Goal: Task Accomplishment & Management: Complete application form

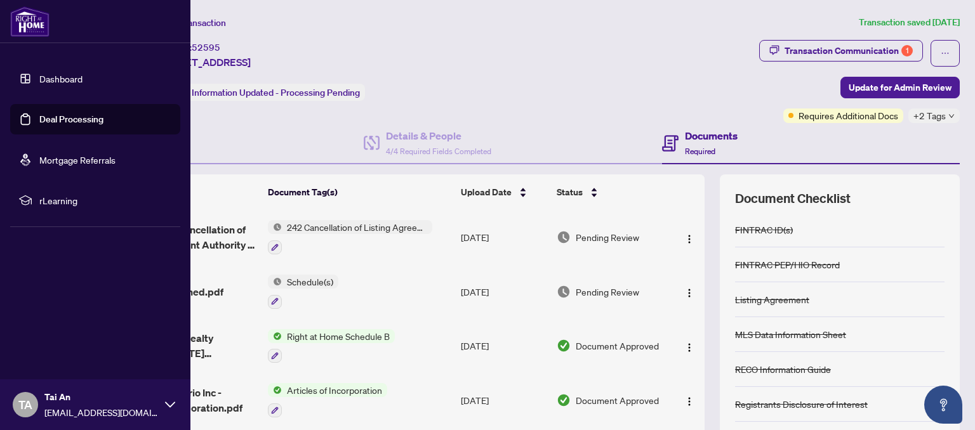
click at [30, 26] on img at bounding box center [29, 21] width 39 height 30
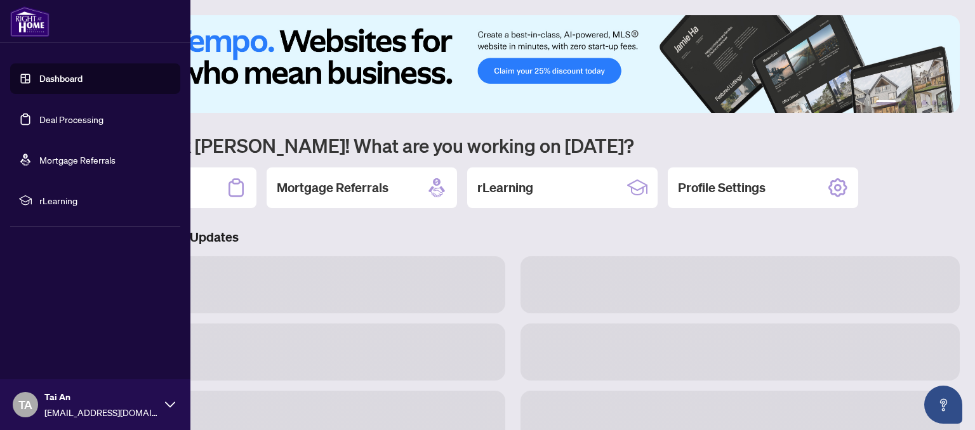
click at [57, 79] on link "Dashboard" at bounding box center [60, 78] width 43 height 11
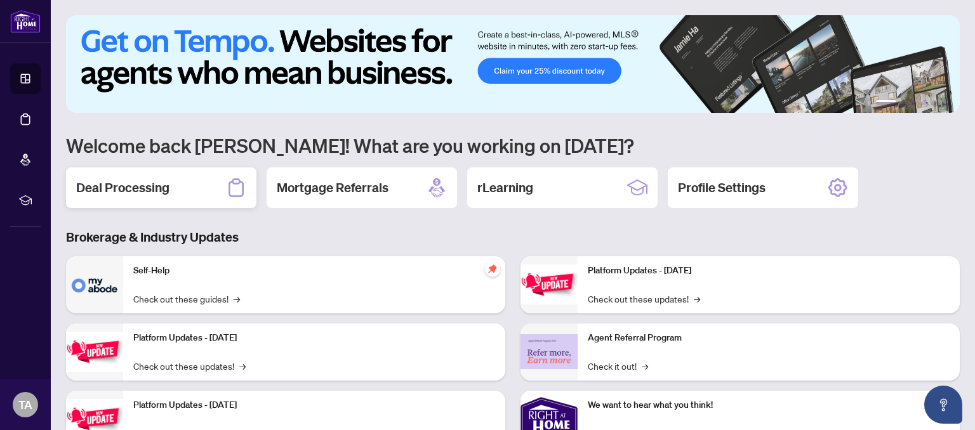
click at [168, 182] on h2 "Deal Processing" at bounding box center [122, 188] width 93 height 18
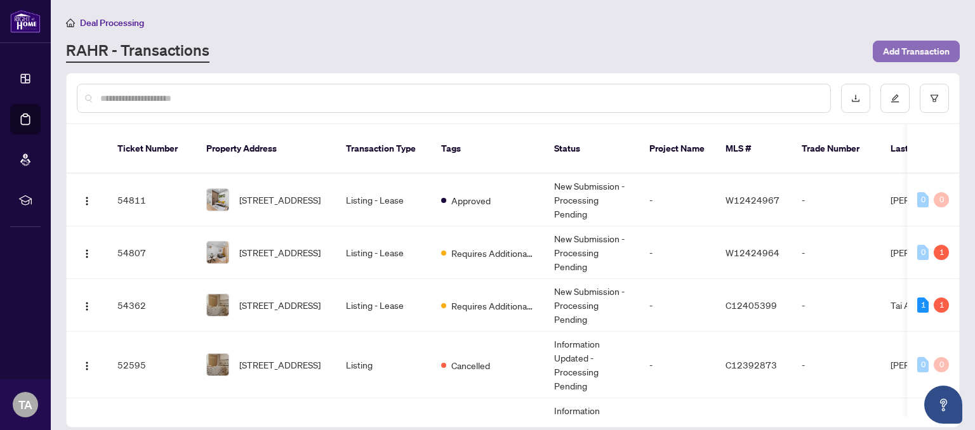
click at [887, 55] on span "Add Transaction" at bounding box center [916, 51] width 67 height 20
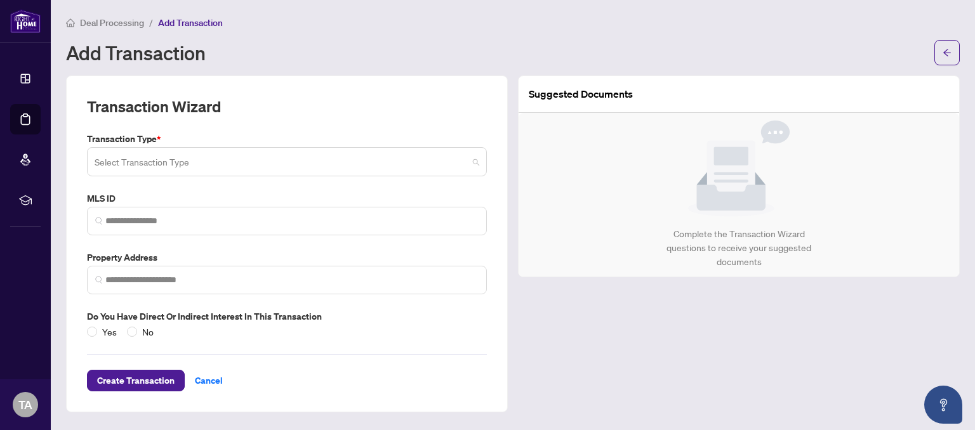
click at [335, 166] on input "search" at bounding box center [281, 164] width 373 height 28
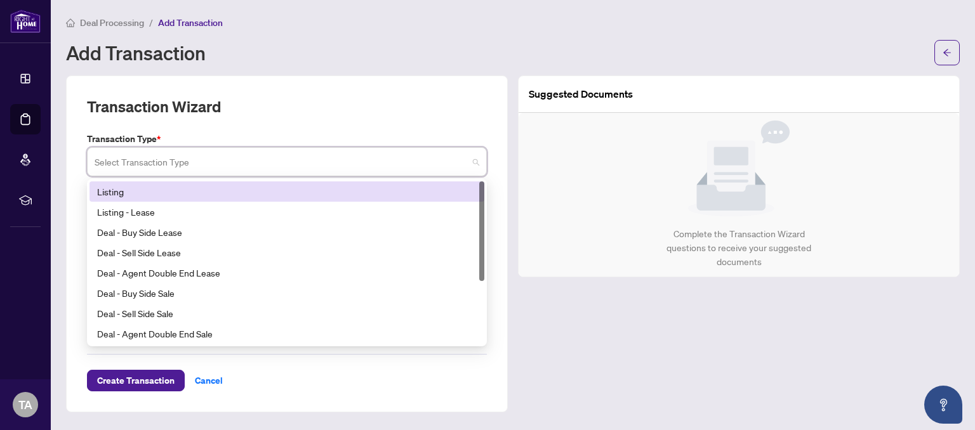
click at [174, 192] on div "Listing" at bounding box center [287, 192] width 380 height 14
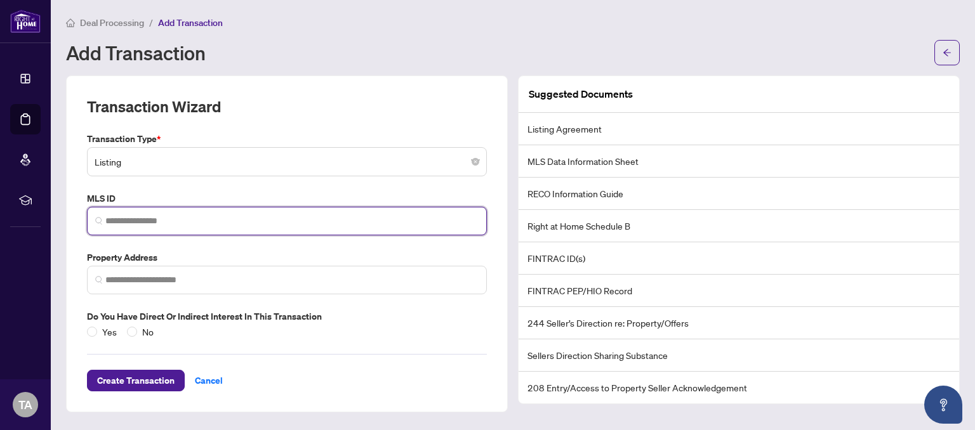
click at [218, 217] on input "search" at bounding box center [291, 221] width 373 height 13
drag, startPoint x: 128, startPoint y: 186, endPoint x: 157, endPoint y: 220, distance: 45.0
click at [122, 222] on input "search" at bounding box center [291, 221] width 373 height 13
paste input "*********"
type input "*********"
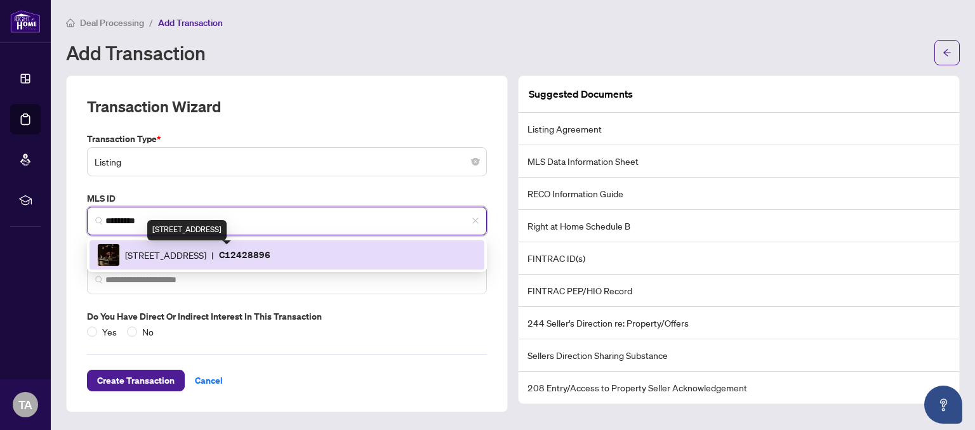
click at [206, 253] on span "[STREET_ADDRESS]" at bounding box center [165, 255] width 81 height 14
type input "**********"
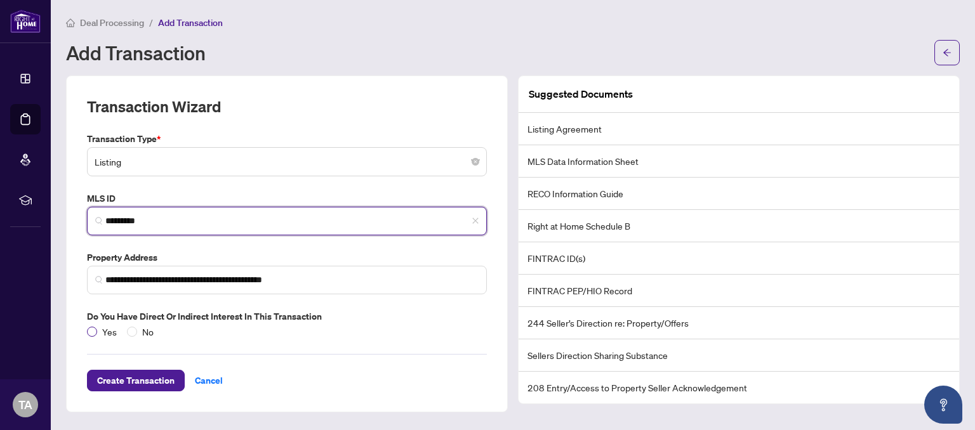
type input "*********"
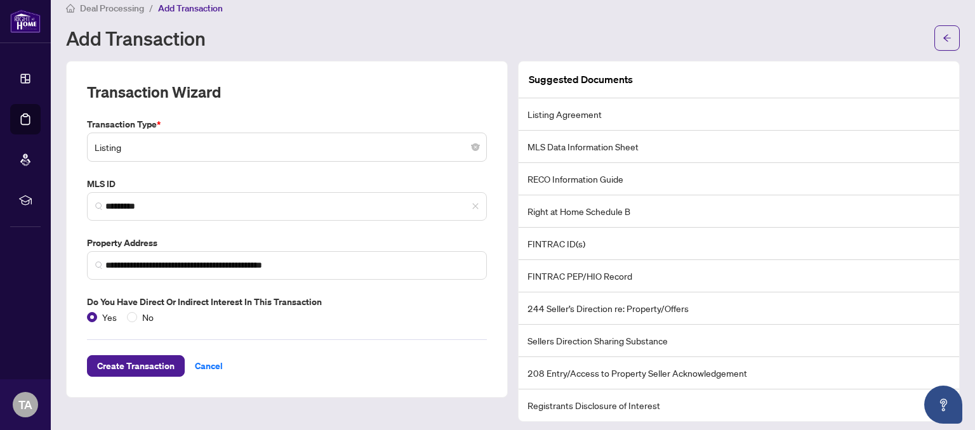
scroll to position [20, 0]
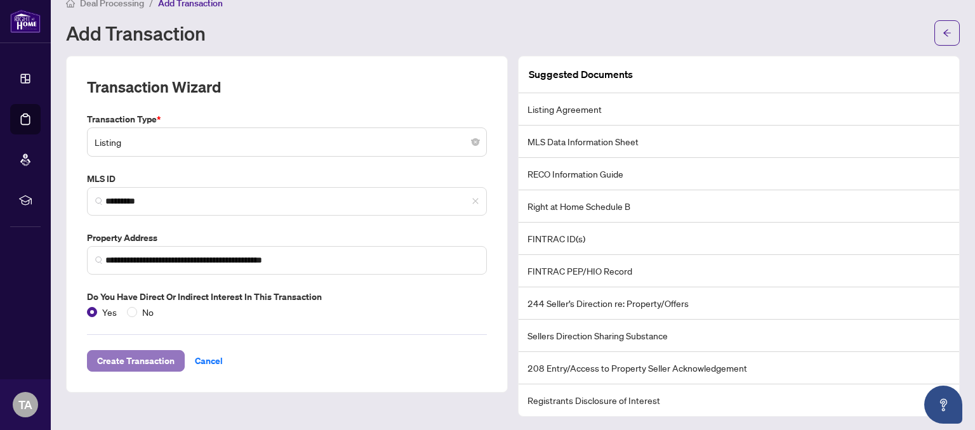
click at [156, 364] on span "Create Transaction" at bounding box center [135, 361] width 77 height 20
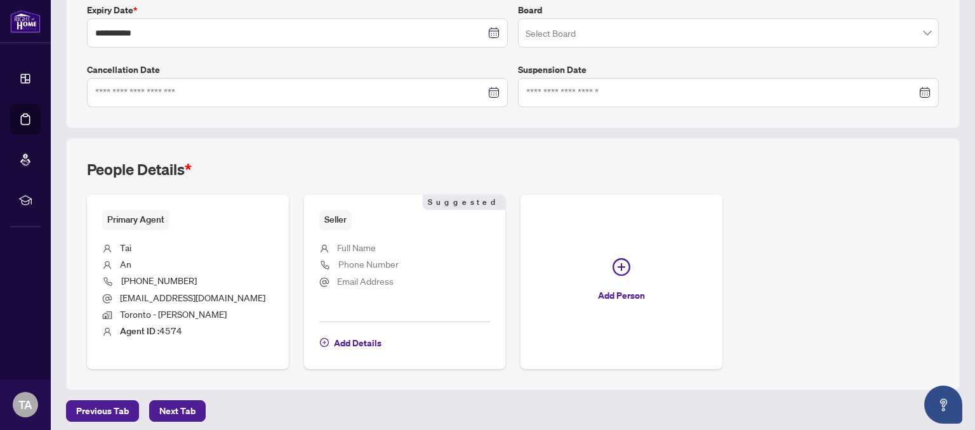
scroll to position [350, 0]
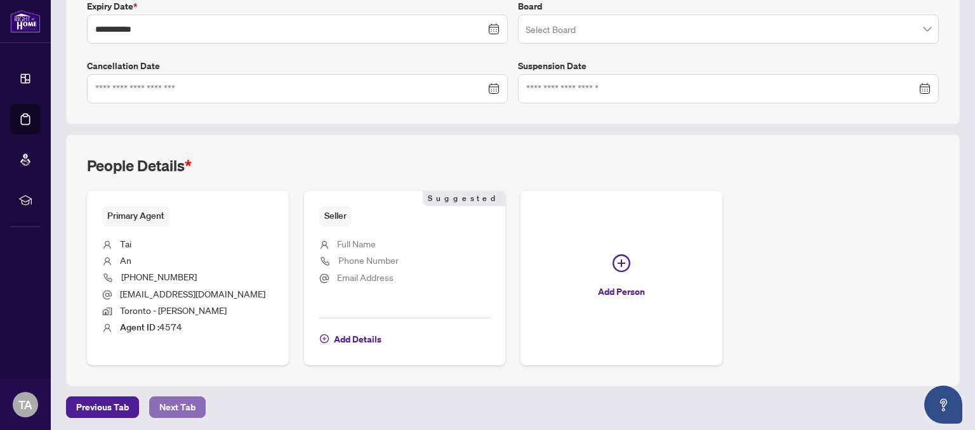
click at [189, 409] on span "Next Tab" at bounding box center [177, 407] width 36 height 20
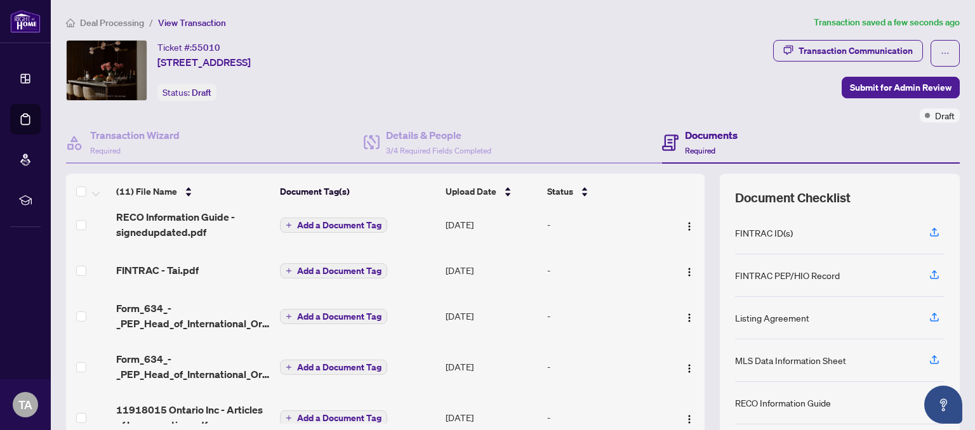
click at [347, 225] on span "Add a Document Tag" at bounding box center [339, 225] width 84 height 9
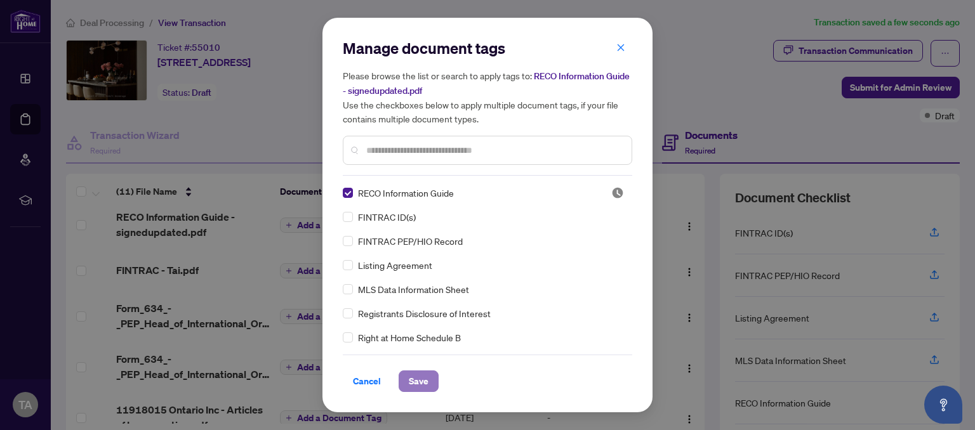
click at [425, 381] on span "Save" at bounding box center [419, 381] width 20 height 20
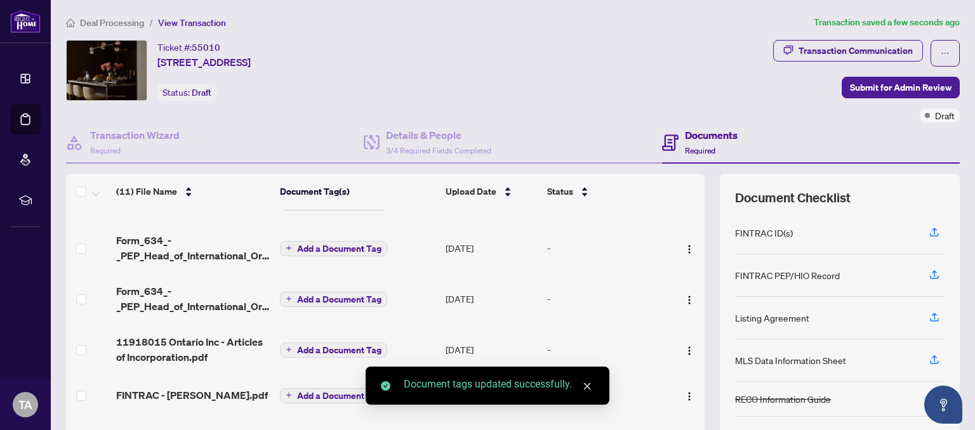
scroll to position [52, 0]
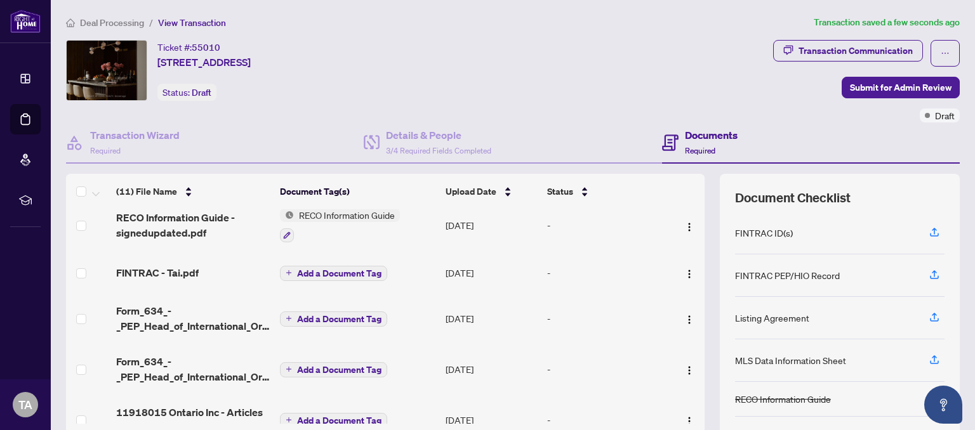
click at [349, 274] on span "Add a Document Tag" at bounding box center [339, 273] width 84 height 9
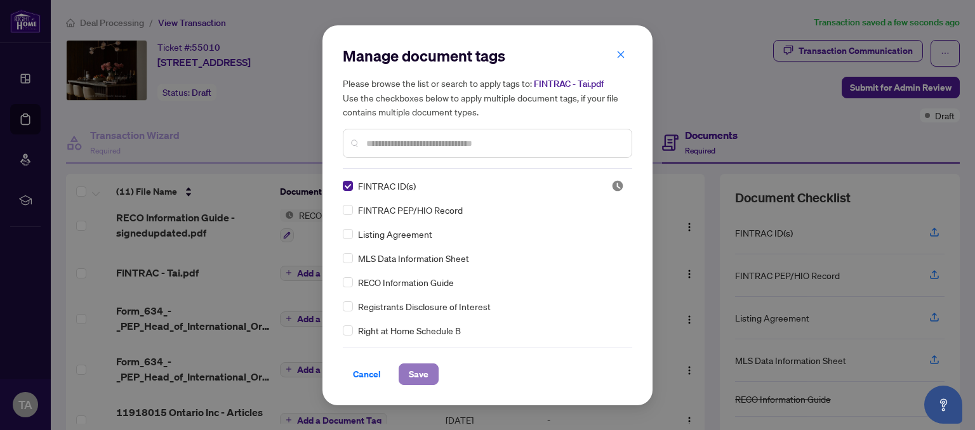
click at [419, 374] on span "Save" at bounding box center [419, 374] width 20 height 20
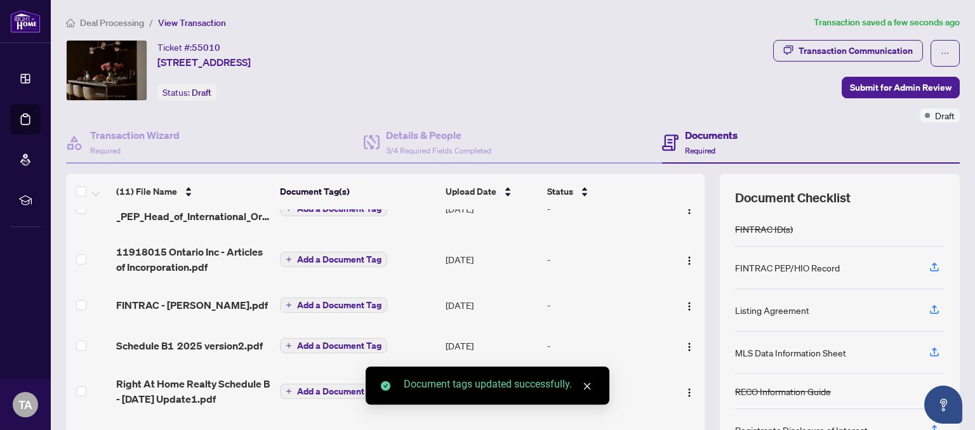
scroll to position [262, 0]
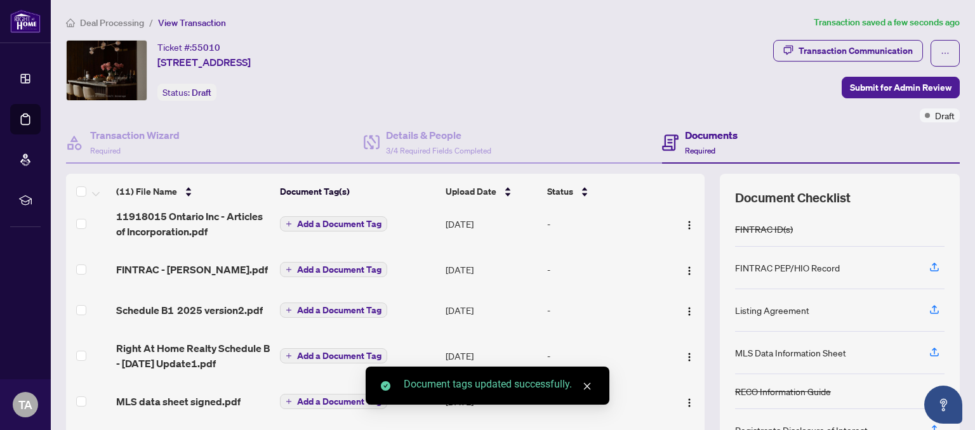
click at [347, 269] on span "Add a Document Tag" at bounding box center [339, 269] width 84 height 9
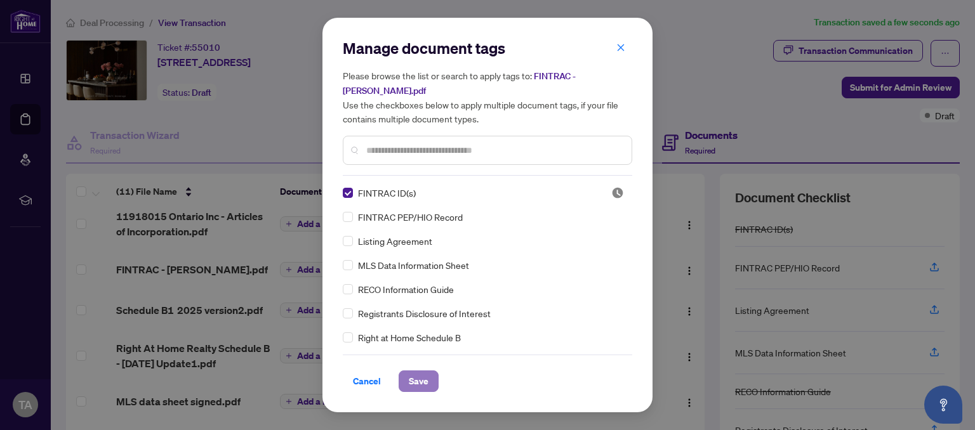
click at [423, 376] on span "Save" at bounding box center [419, 381] width 20 height 20
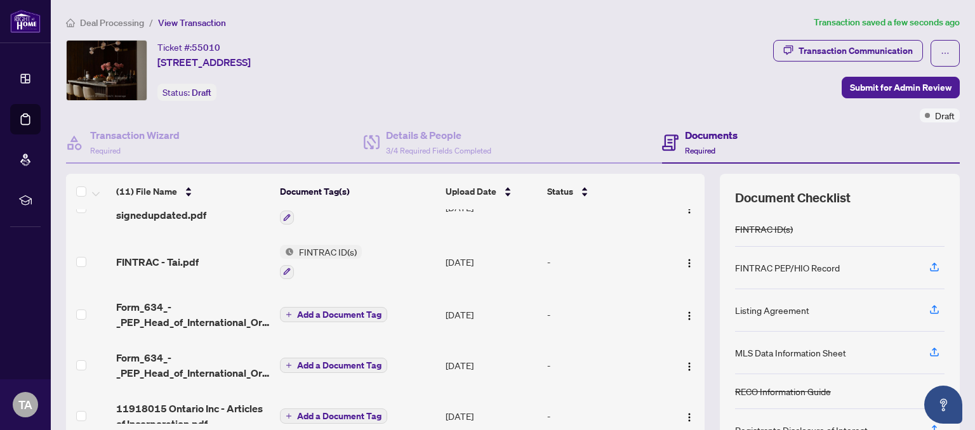
scroll to position [0, 0]
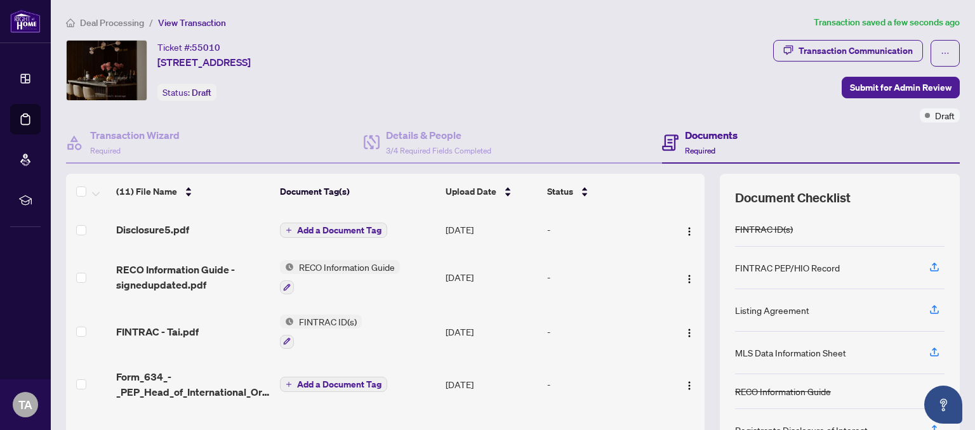
click at [359, 232] on span "Add a Document Tag" at bounding box center [339, 230] width 84 height 9
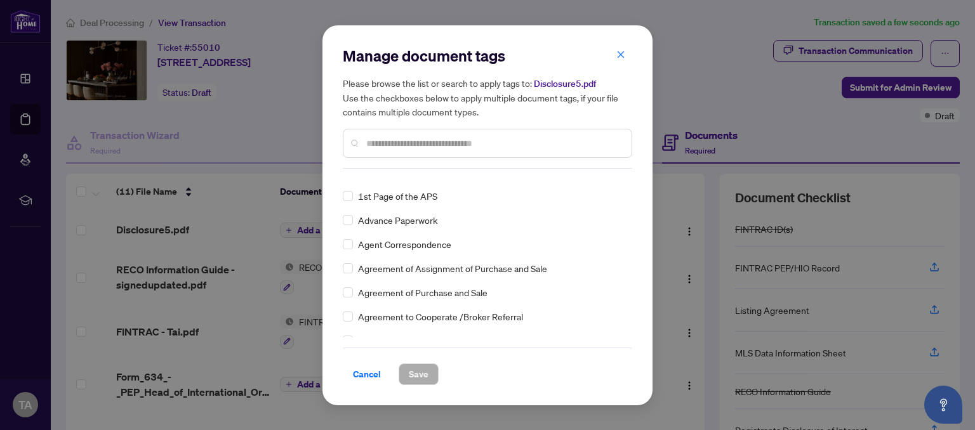
scroll to position [280, 0]
click at [431, 141] on input "text" at bounding box center [493, 143] width 255 height 14
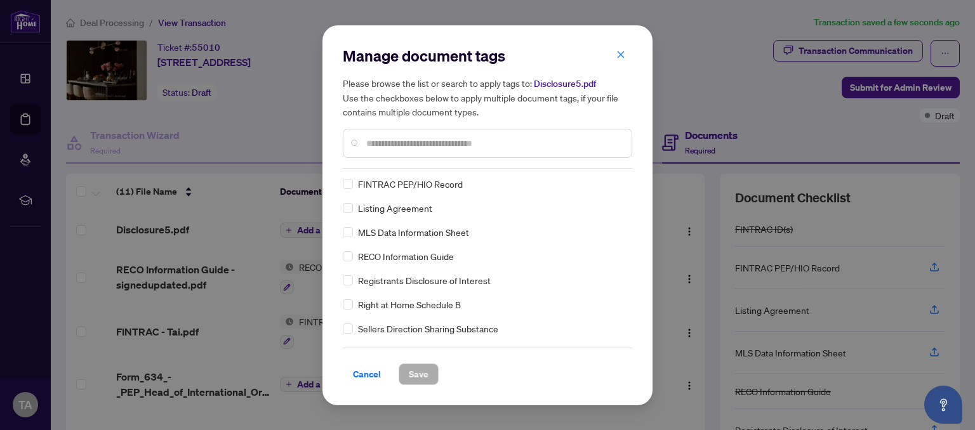
scroll to position [0, 0]
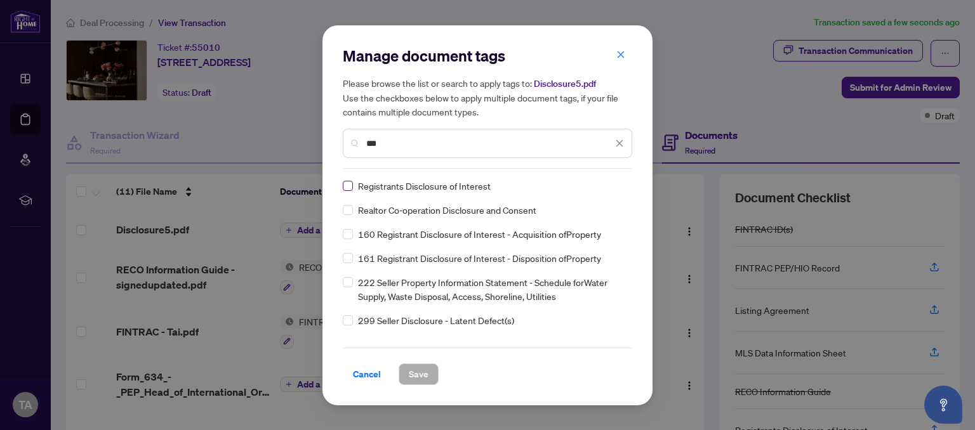
type input "***"
click at [425, 373] on span "Save" at bounding box center [419, 374] width 20 height 20
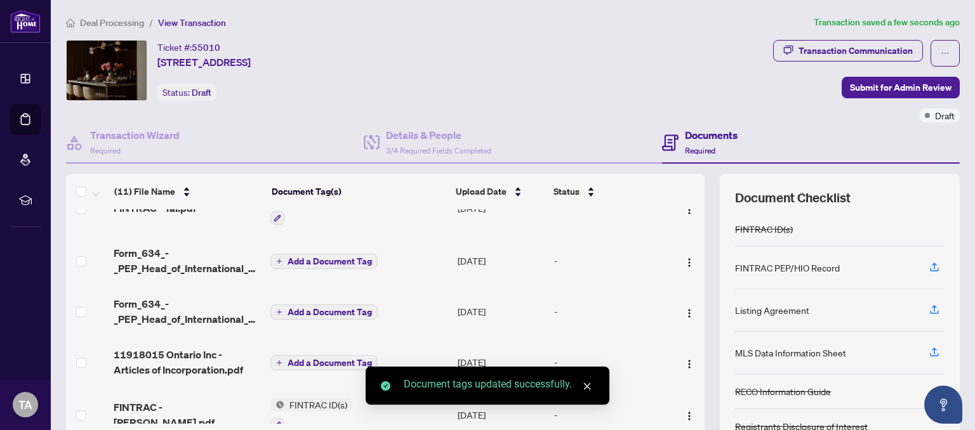
scroll to position [140, 0]
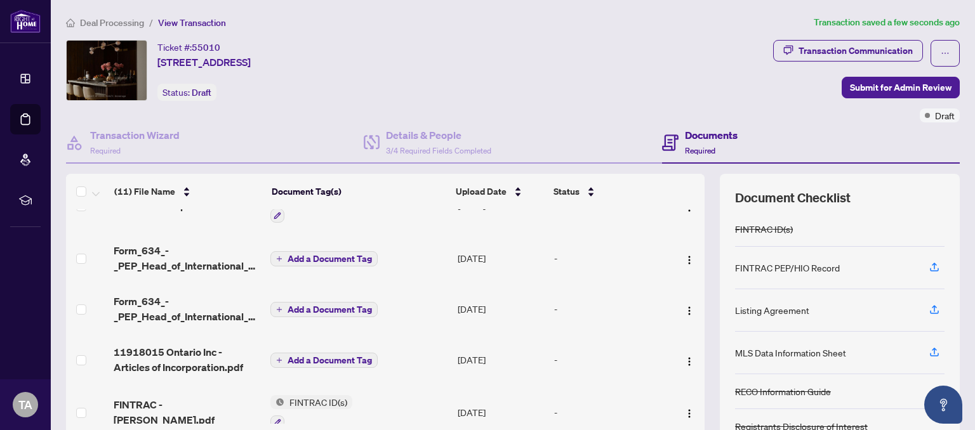
click at [346, 256] on span "Add a Document Tag" at bounding box center [330, 259] width 84 height 9
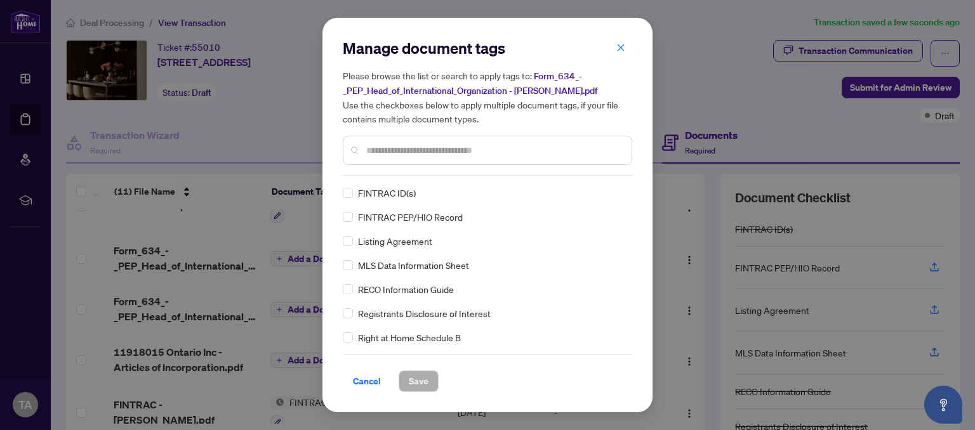
click at [430, 149] on input "text" at bounding box center [493, 150] width 255 height 14
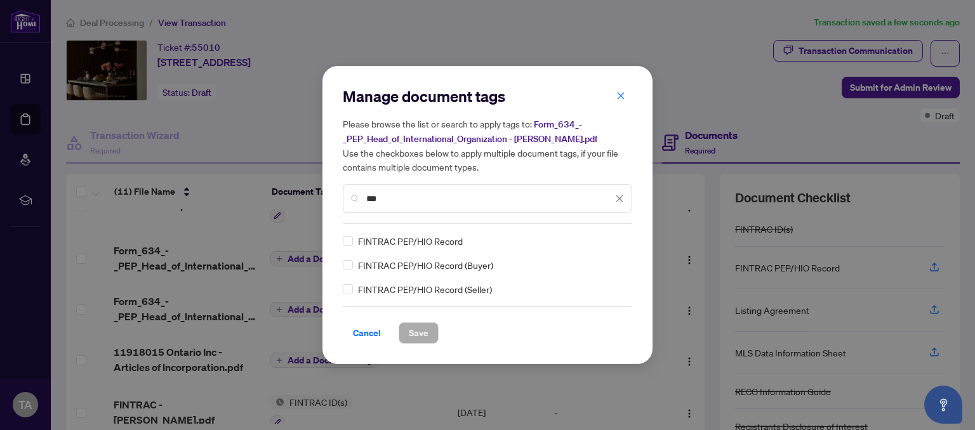
type input "***"
click at [419, 336] on span "Save" at bounding box center [419, 333] width 20 height 20
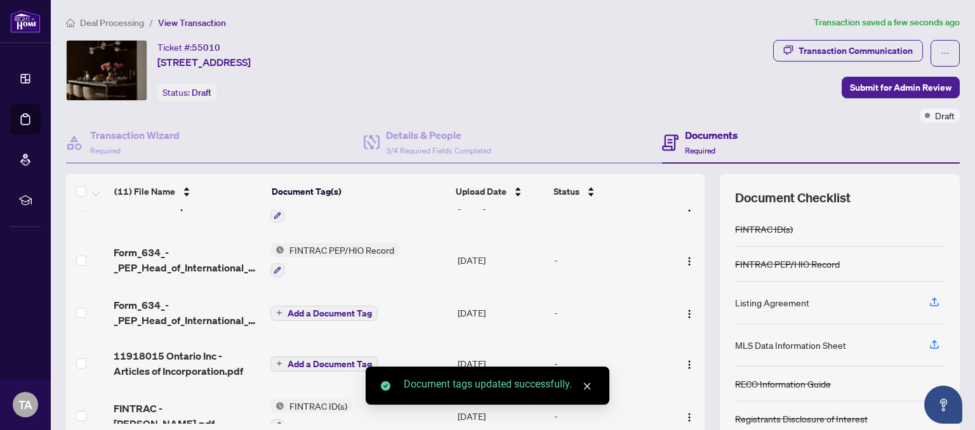
click at [350, 314] on span "Add a Document Tag" at bounding box center [330, 313] width 84 height 9
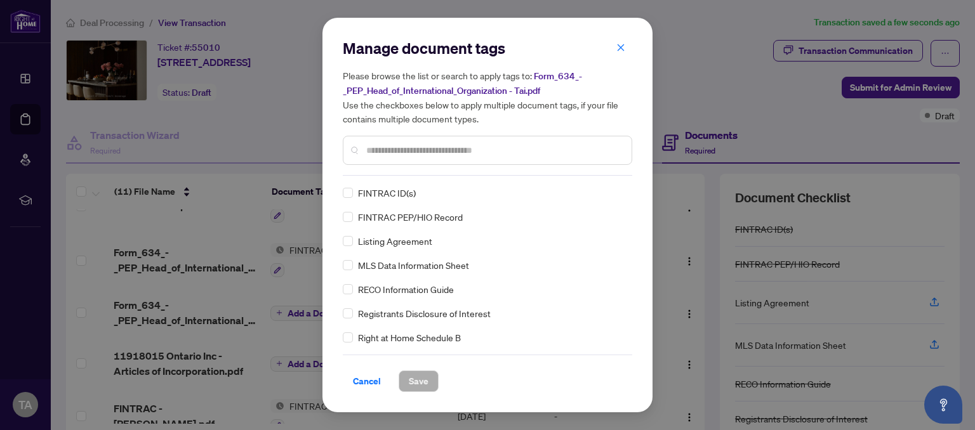
click at [442, 150] on input "text" at bounding box center [493, 150] width 255 height 14
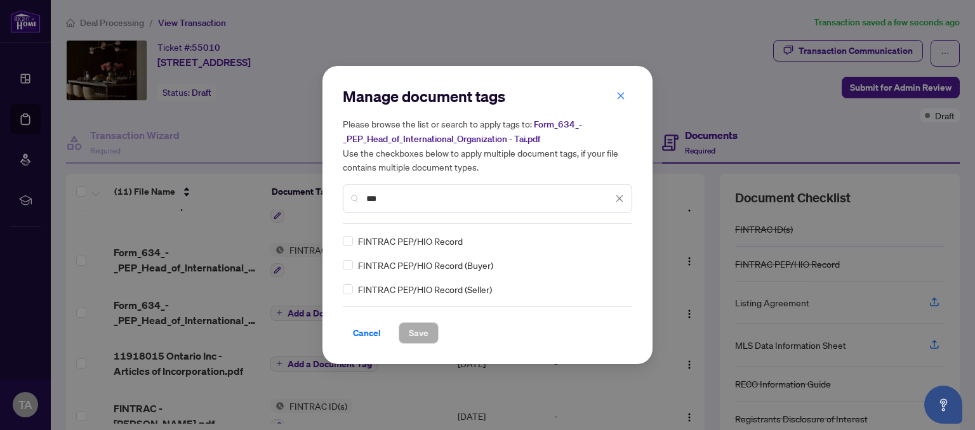
type input "***"
click at [418, 331] on span "Save" at bounding box center [419, 333] width 20 height 20
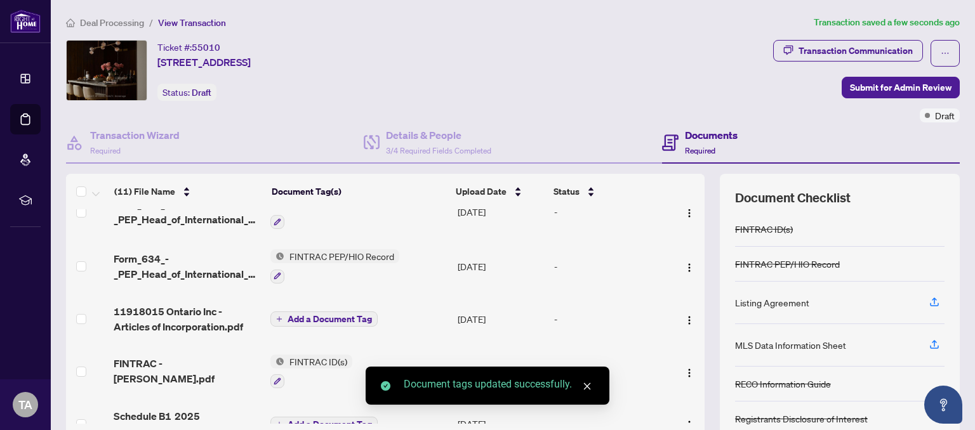
scroll to position [210, 0]
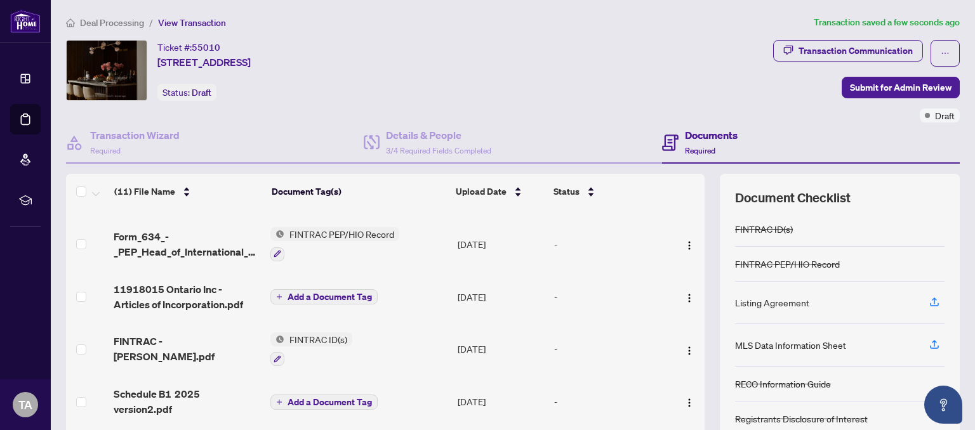
click at [360, 295] on span "Add a Document Tag" at bounding box center [330, 297] width 84 height 9
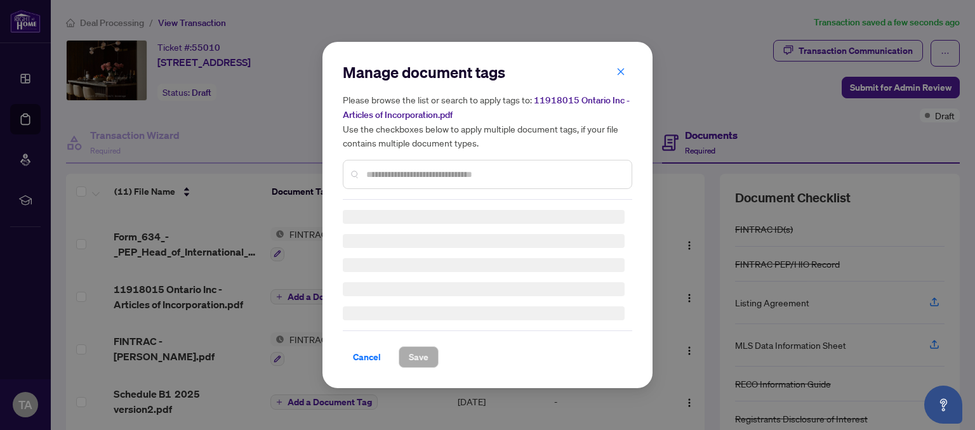
click at [416, 169] on div "Manage document tags Please browse the list or search to apply tags to: 1191801…" at bounding box center [487, 131] width 289 height 138
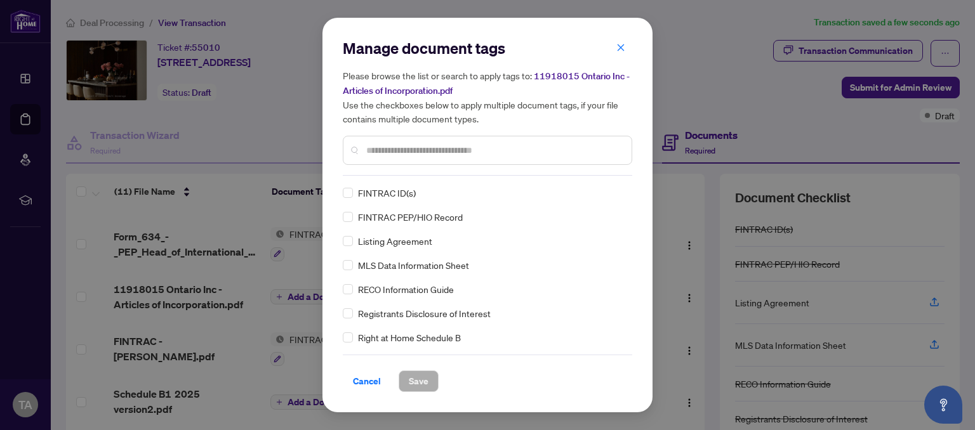
click at [440, 151] on input "text" at bounding box center [493, 150] width 255 height 14
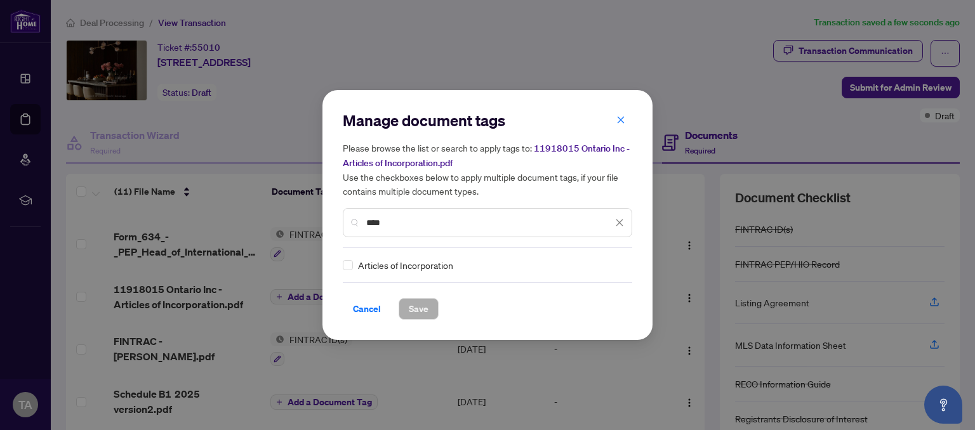
type input "****"
click at [413, 303] on span "Save" at bounding box center [419, 309] width 20 height 20
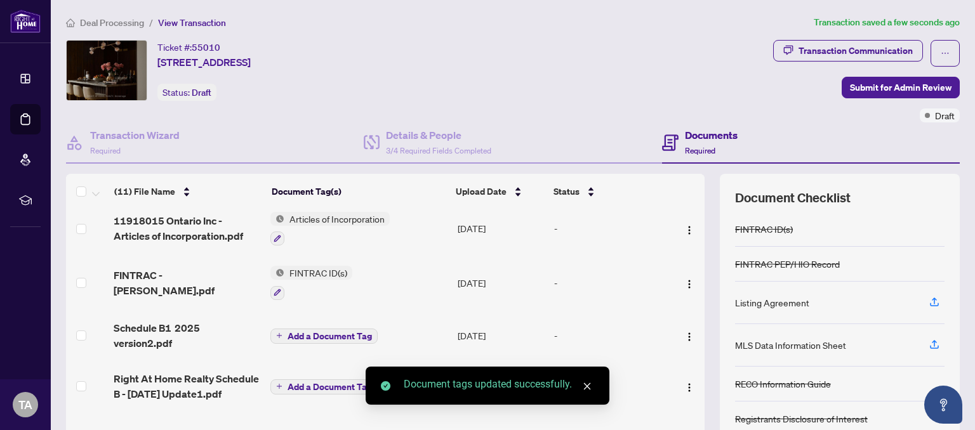
scroll to position [348, 0]
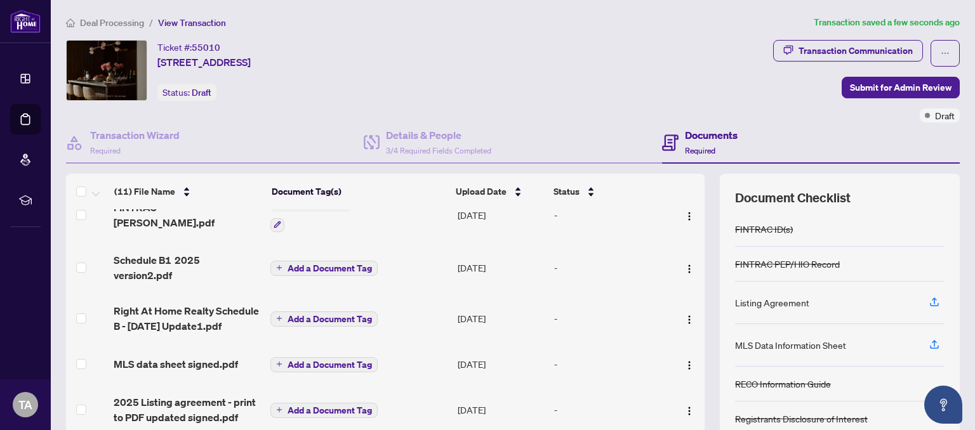
click at [331, 264] on span "Add a Document Tag" at bounding box center [330, 268] width 84 height 9
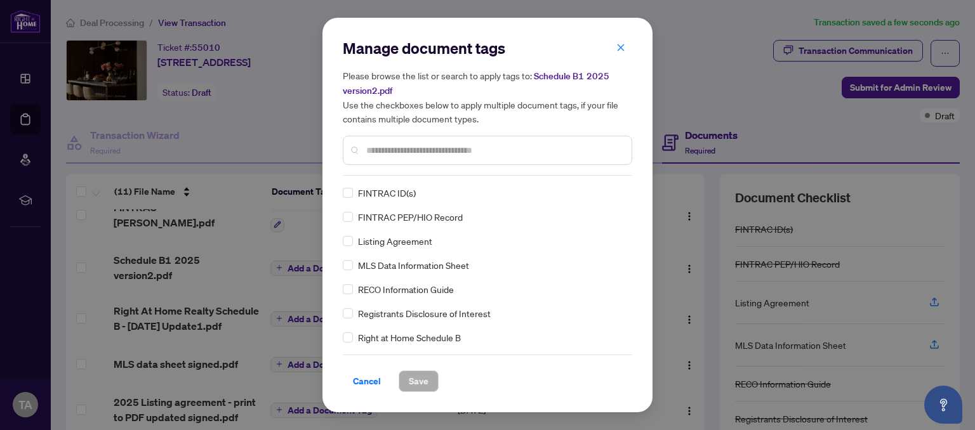
click at [439, 150] on input "text" at bounding box center [493, 150] width 255 height 14
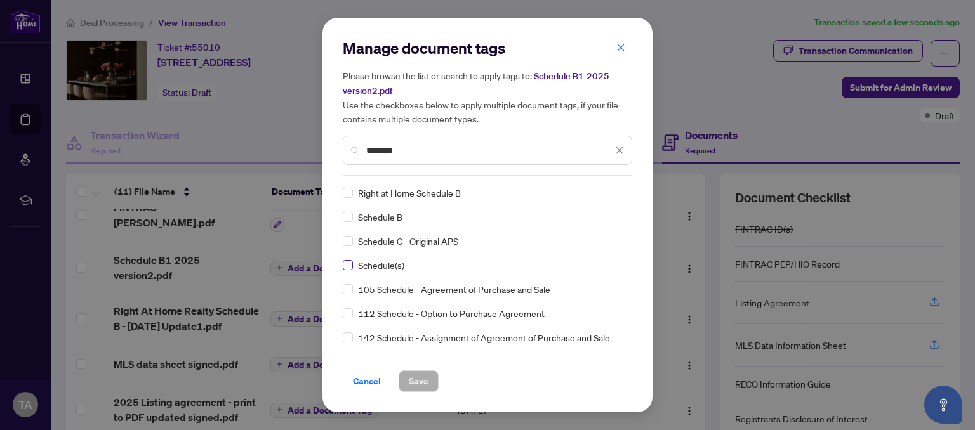
type input "********"
click at [423, 378] on span "Save" at bounding box center [419, 381] width 20 height 20
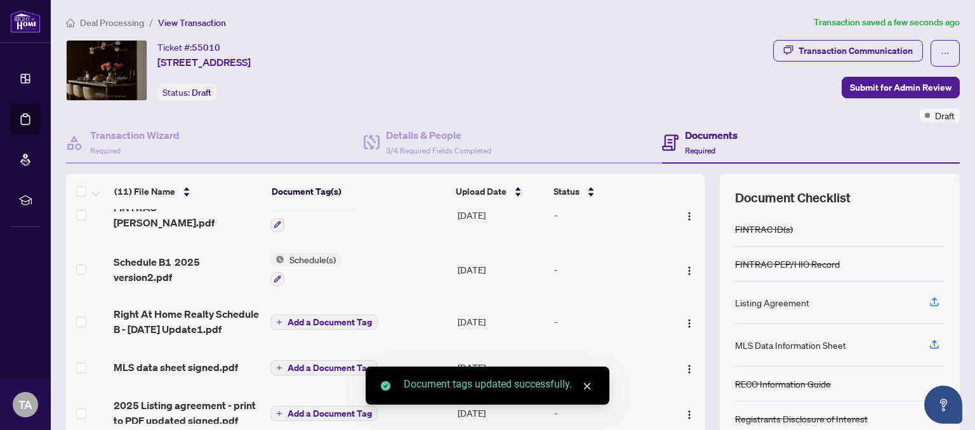
click at [323, 321] on span "Add a Document Tag" at bounding box center [330, 322] width 84 height 9
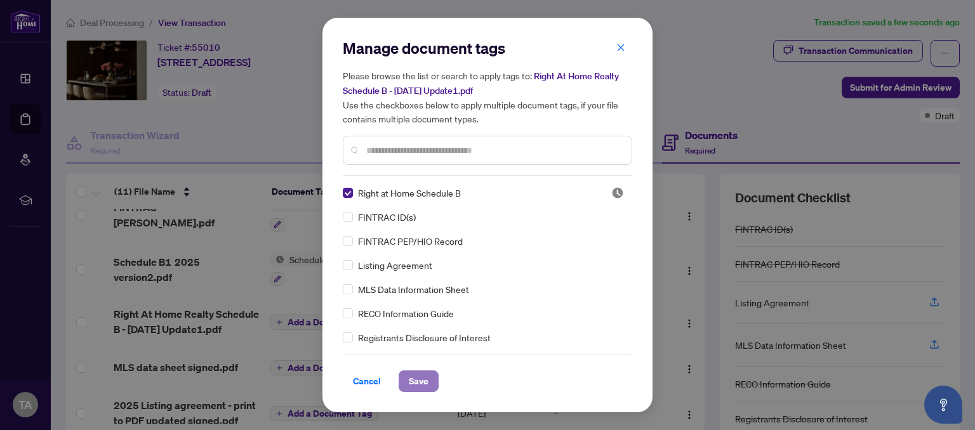
click at [420, 380] on span "Save" at bounding box center [419, 381] width 20 height 20
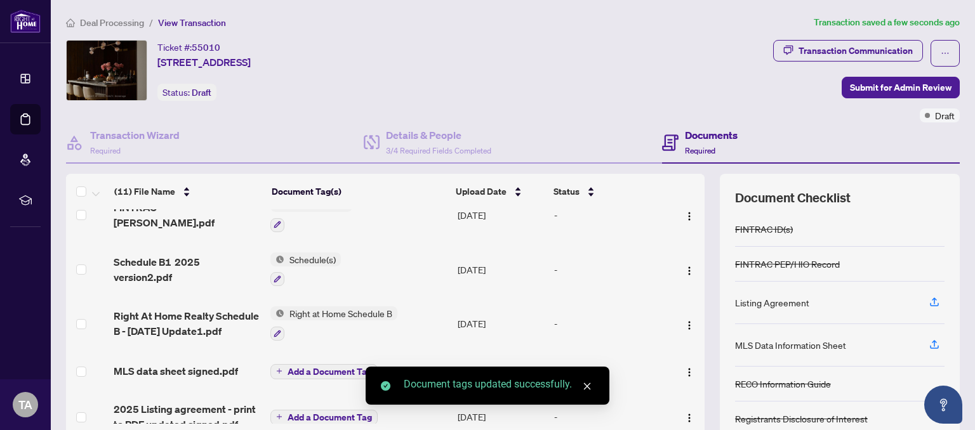
scroll to position [364, 0]
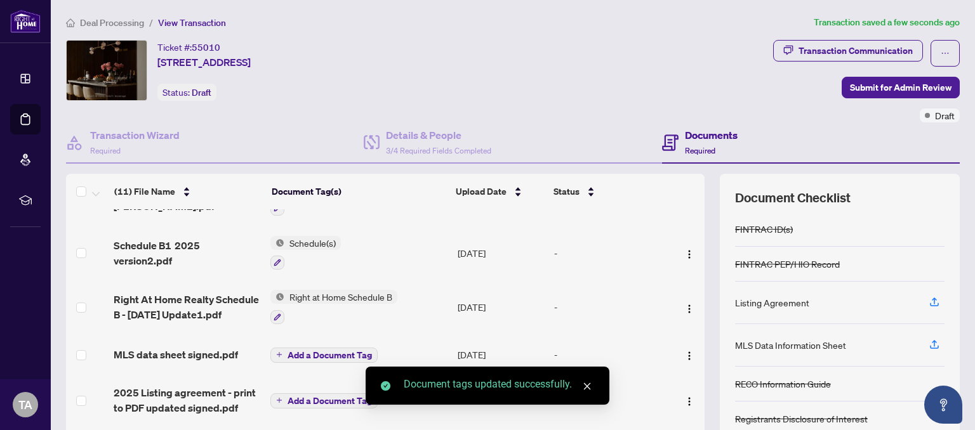
click at [325, 354] on span "Add a Document Tag" at bounding box center [330, 355] width 84 height 9
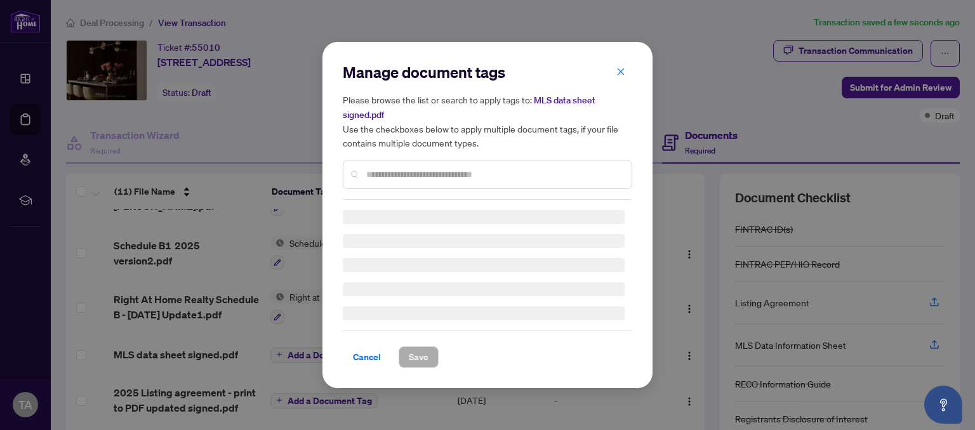
click at [407, 176] on div "Manage document tags Please browse the list or search to apply tags to: MLS dat…" at bounding box center [487, 215] width 289 height 306
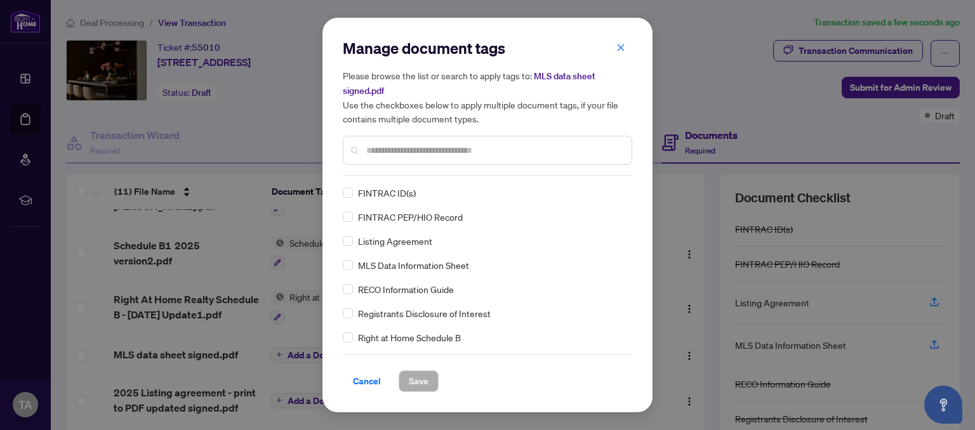
click at [434, 154] on input "text" at bounding box center [493, 150] width 255 height 14
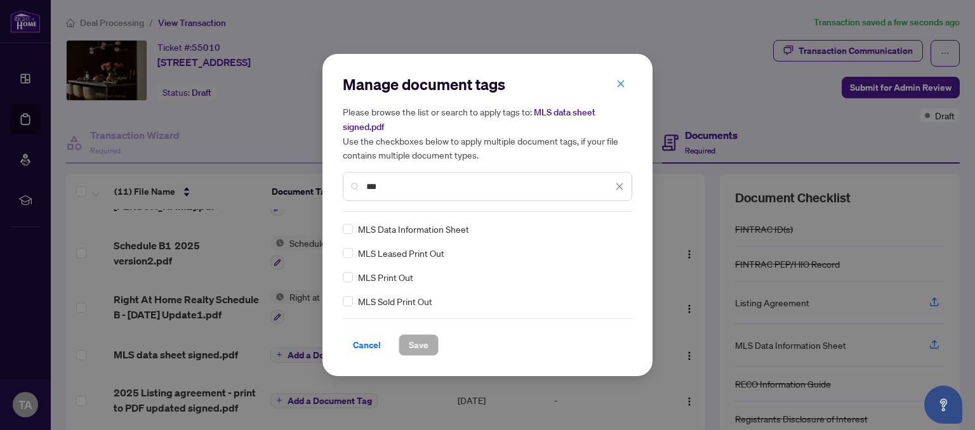
type input "***"
click at [411, 342] on span "Save" at bounding box center [419, 345] width 20 height 20
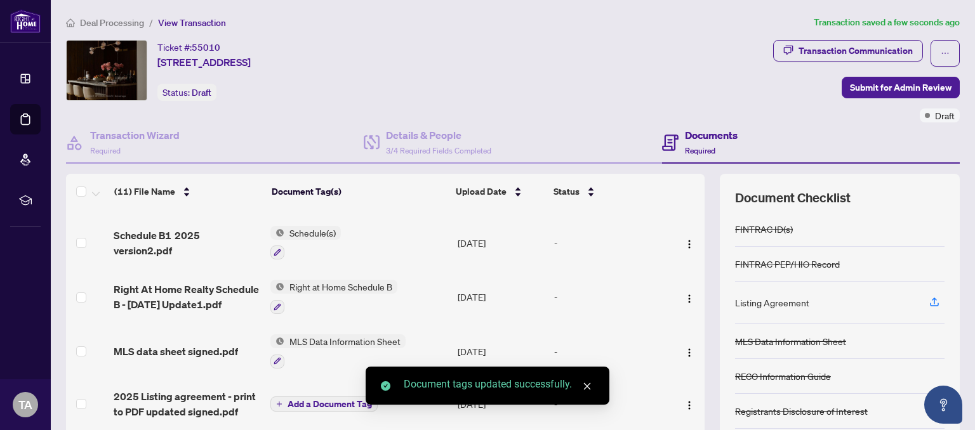
scroll to position [378, 0]
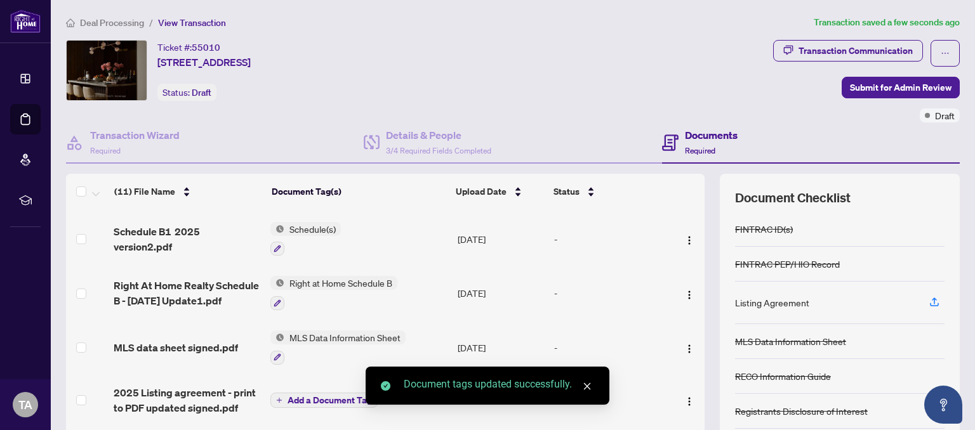
click at [315, 397] on span "Add a Document Tag" at bounding box center [330, 400] width 84 height 9
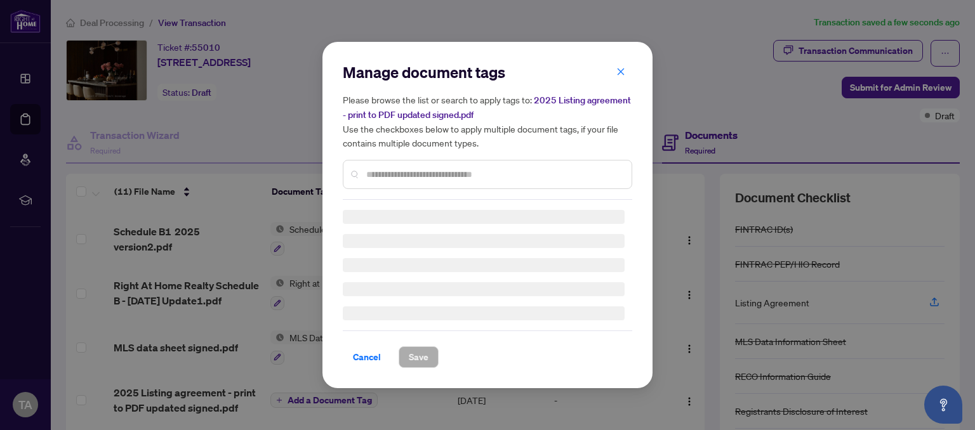
click at [417, 176] on input "text" at bounding box center [493, 175] width 255 height 14
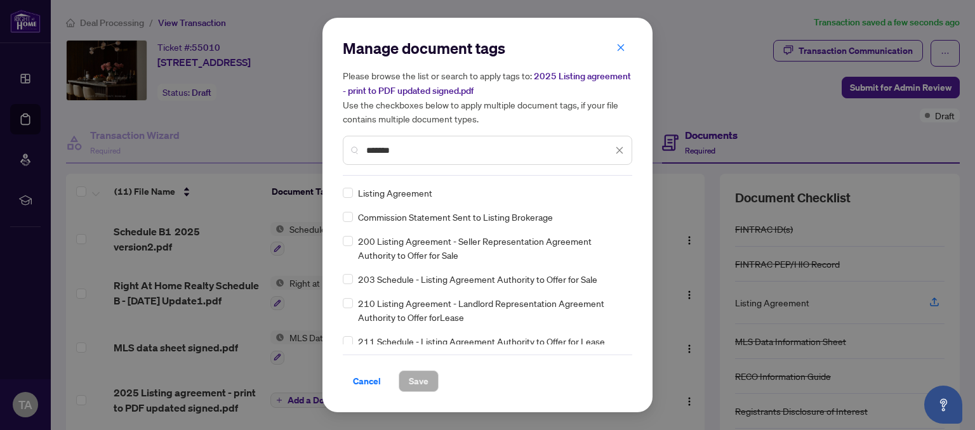
type input "*******"
click at [404, 194] on span "Listing Agreement" at bounding box center [395, 193] width 74 height 14
click at [416, 380] on span "Save" at bounding box center [419, 381] width 20 height 20
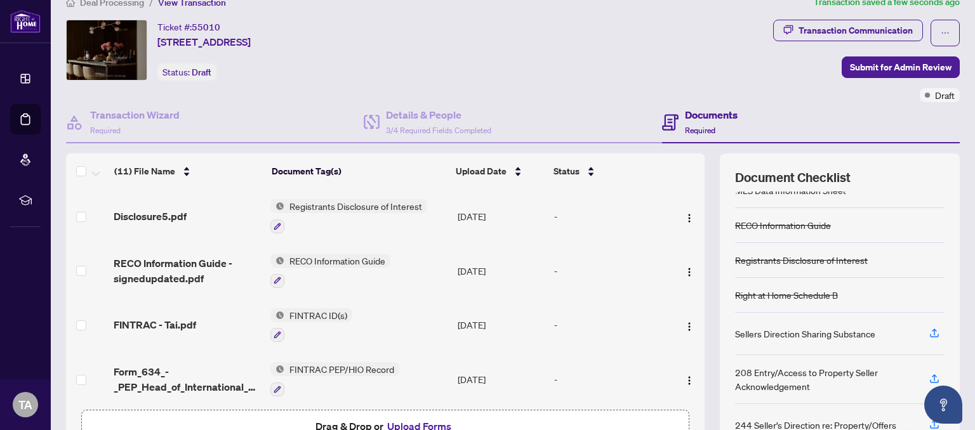
scroll to position [0, 0]
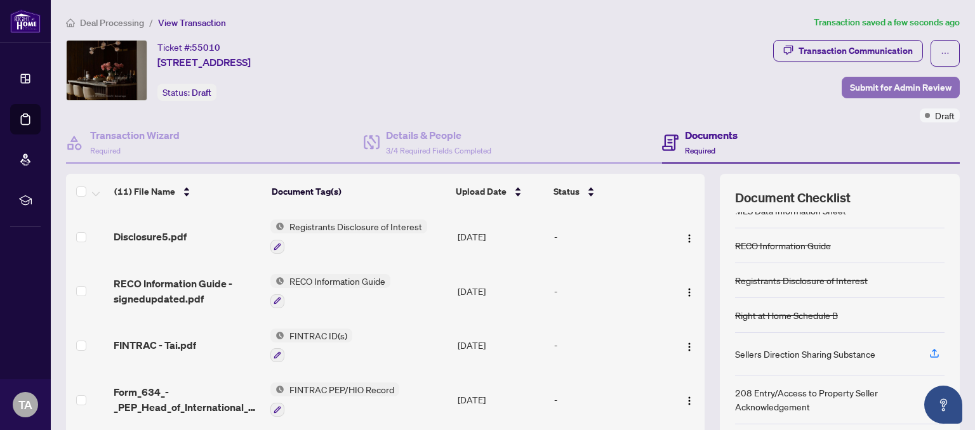
click at [887, 85] on span "Submit for Admin Review" at bounding box center [901, 87] width 102 height 20
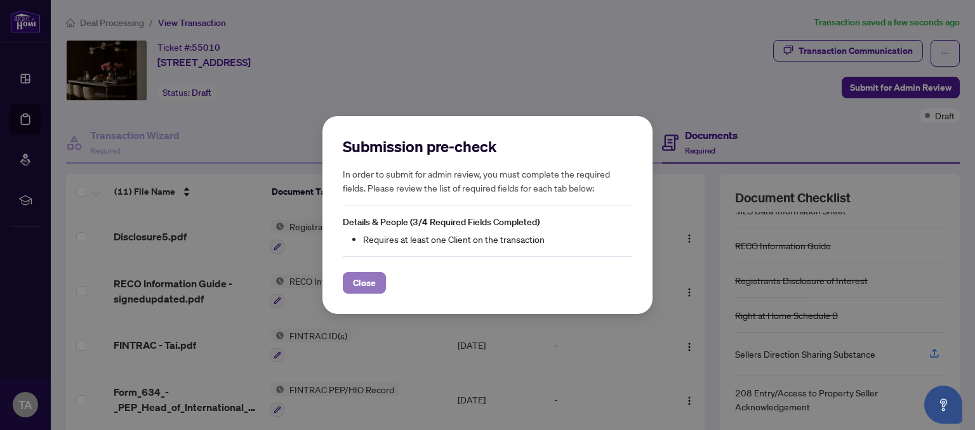
click at [362, 284] on span "Close" at bounding box center [364, 283] width 23 height 20
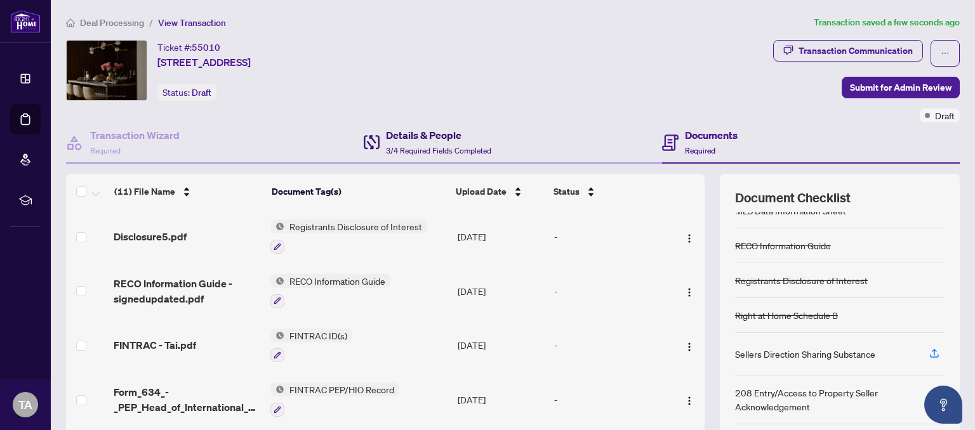
click at [423, 150] on span "3/4 Required Fields Completed" at bounding box center [438, 151] width 105 height 10
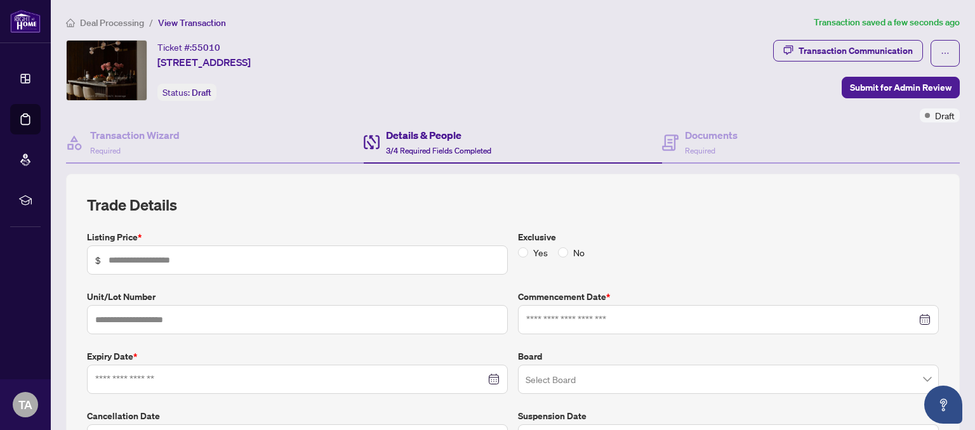
type input "*********"
type input "**********"
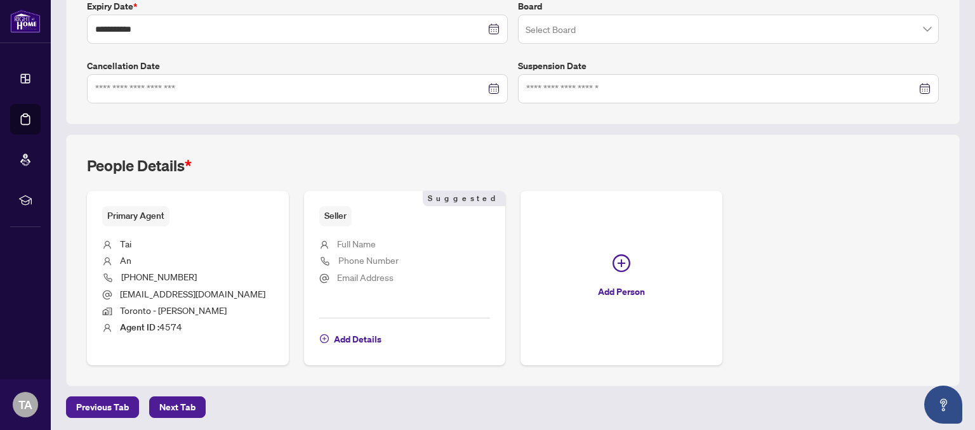
scroll to position [350, 0]
click at [366, 336] on span "Add Details" at bounding box center [358, 339] width 48 height 20
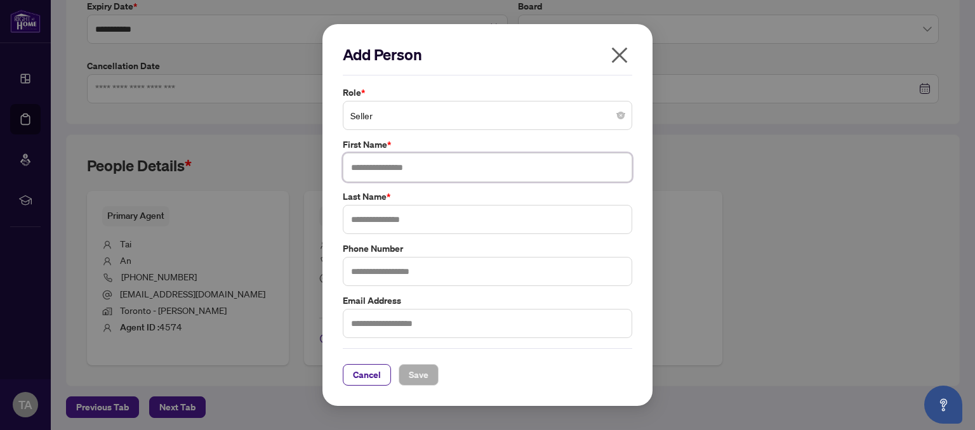
click at [409, 175] on input "text" at bounding box center [487, 167] width 289 height 29
type input "*****"
click at [423, 272] on input "text" at bounding box center [487, 271] width 289 height 29
type input "**********"
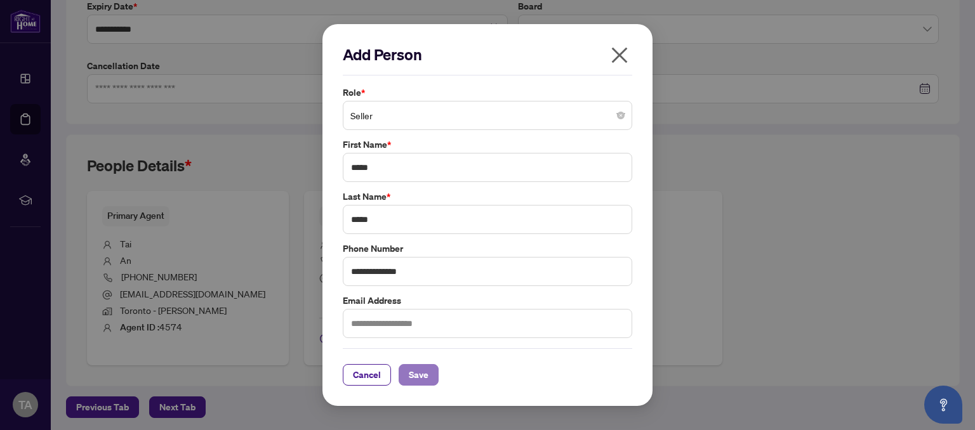
click at [419, 375] on span "Save" at bounding box center [419, 375] width 20 height 20
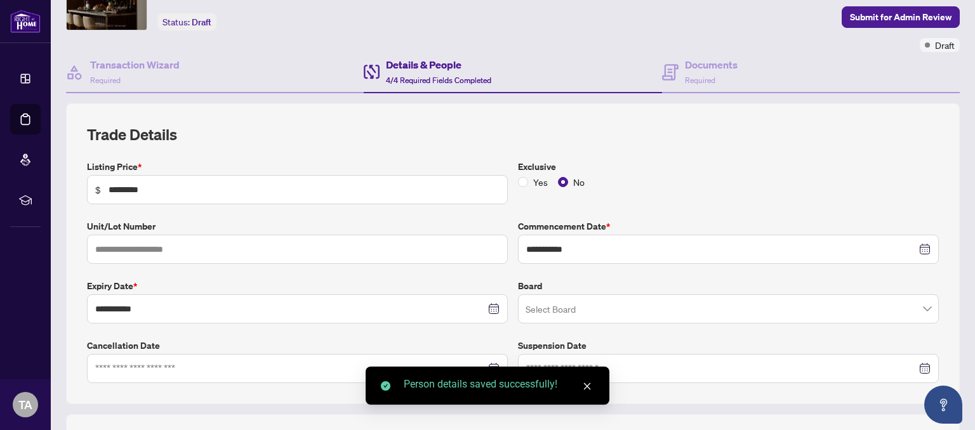
scroll to position [0, 0]
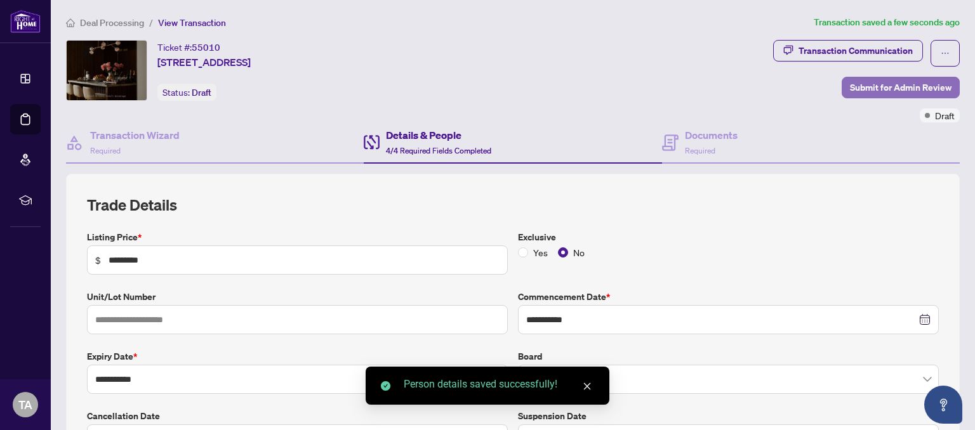
click at [890, 88] on span "Submit for Admin Review" at bounding box center [901, 87] width 102 height 20
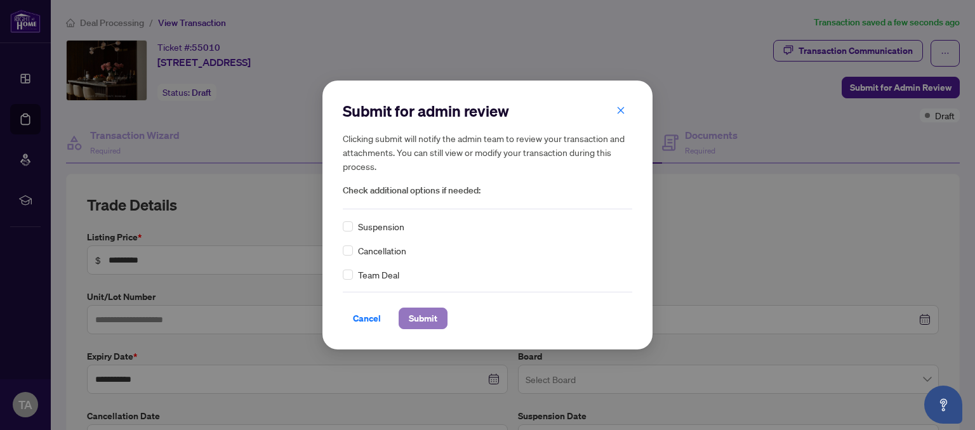
click at [432, 312] on span "Submit" at bounding box center [423, 319] width 29 height 20
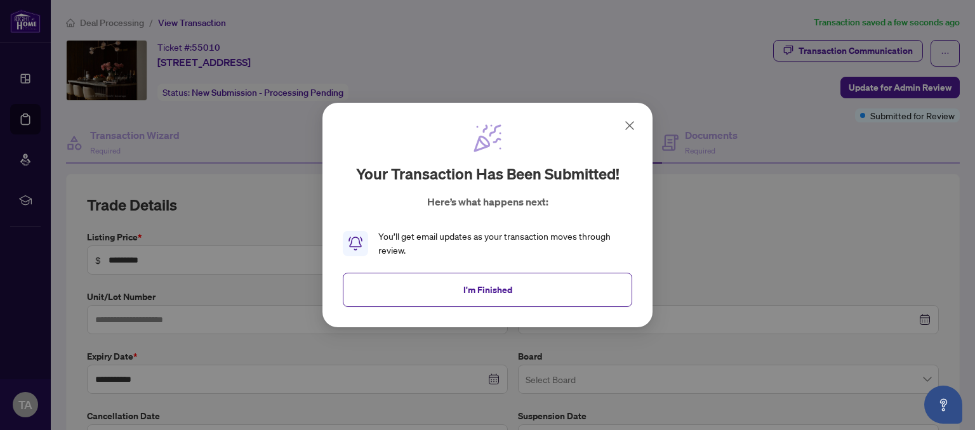
click at [630, 123] on icon at bounding box center [629, 125] width 15 height 15
